Goal: Check status: Check status

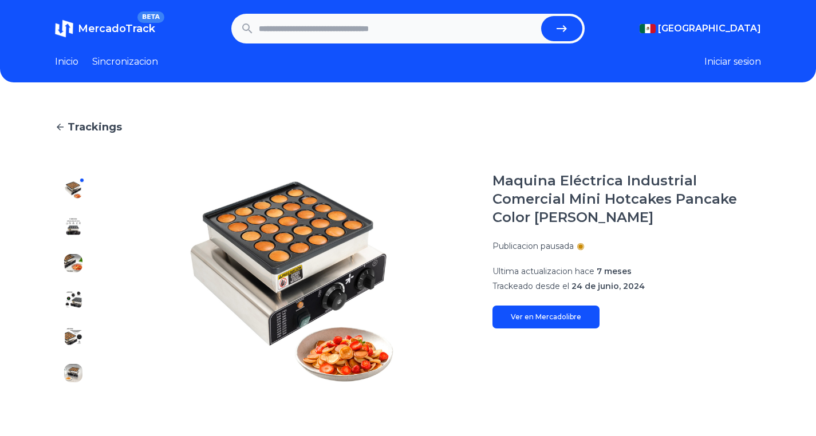
click at [364, 24] on input "text" at bounding box center [398, 28] width 278 height 25
paste input "**********"
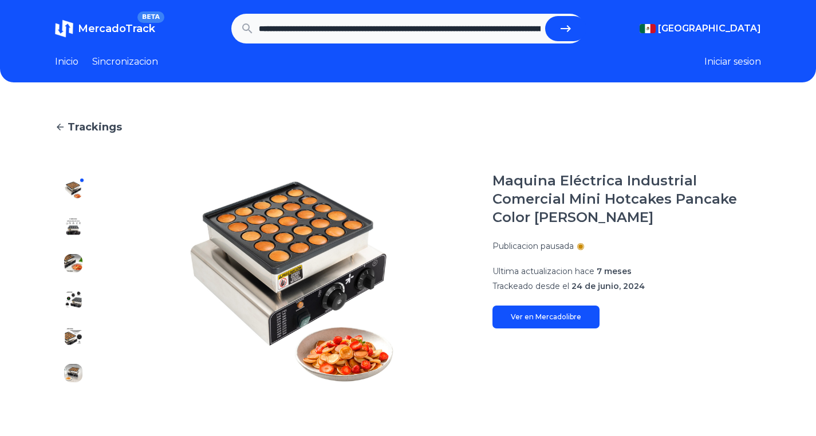
click at [571, 29] on icon "submit" at bounding box center [566, 28] width 10 height 7
type input "**********"
